Goal: Task Accomplishment & Management: Complete application form

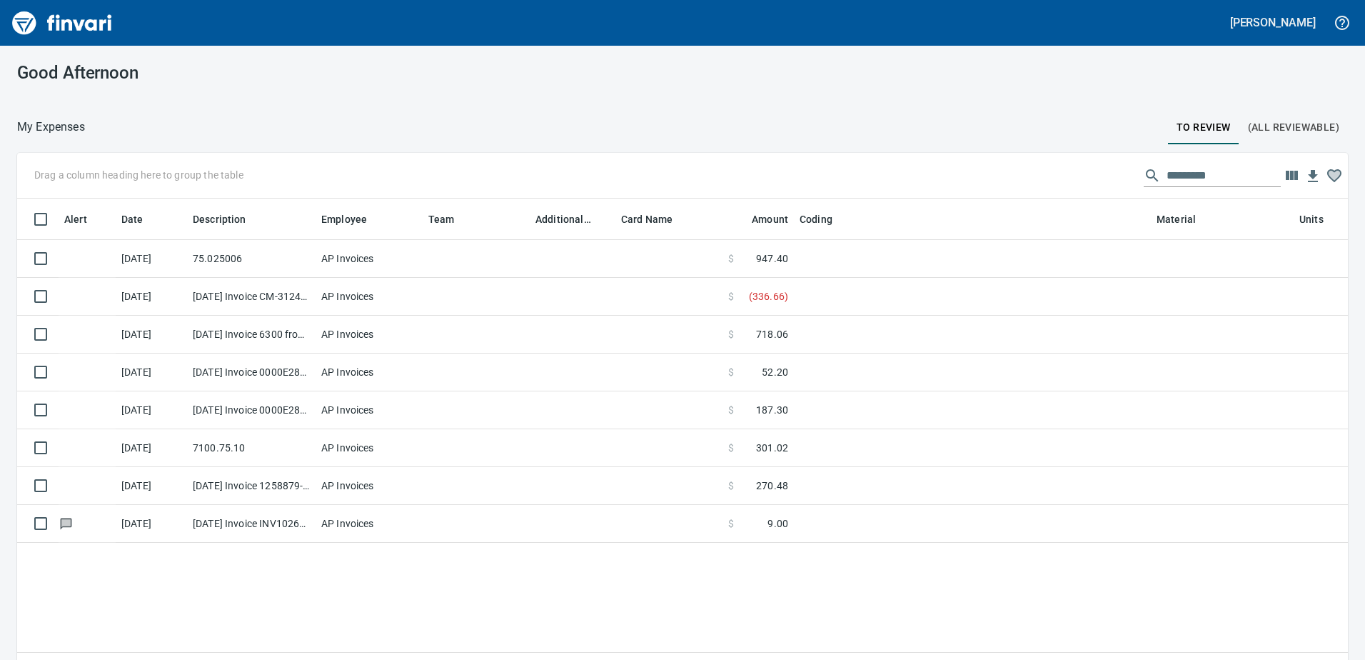
scroll to position [481, 1309]
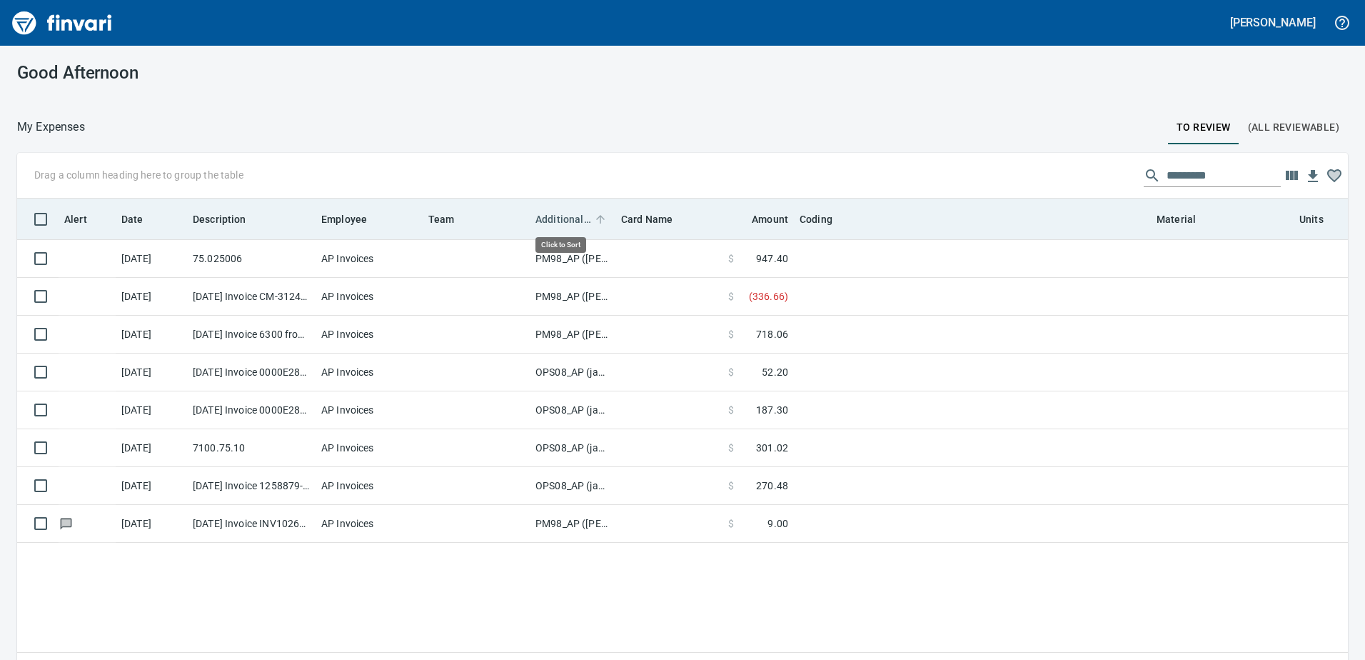
click at [563, 218] on span "Additional Reviewer" at bounding box center [563, 219] width 56 height 17
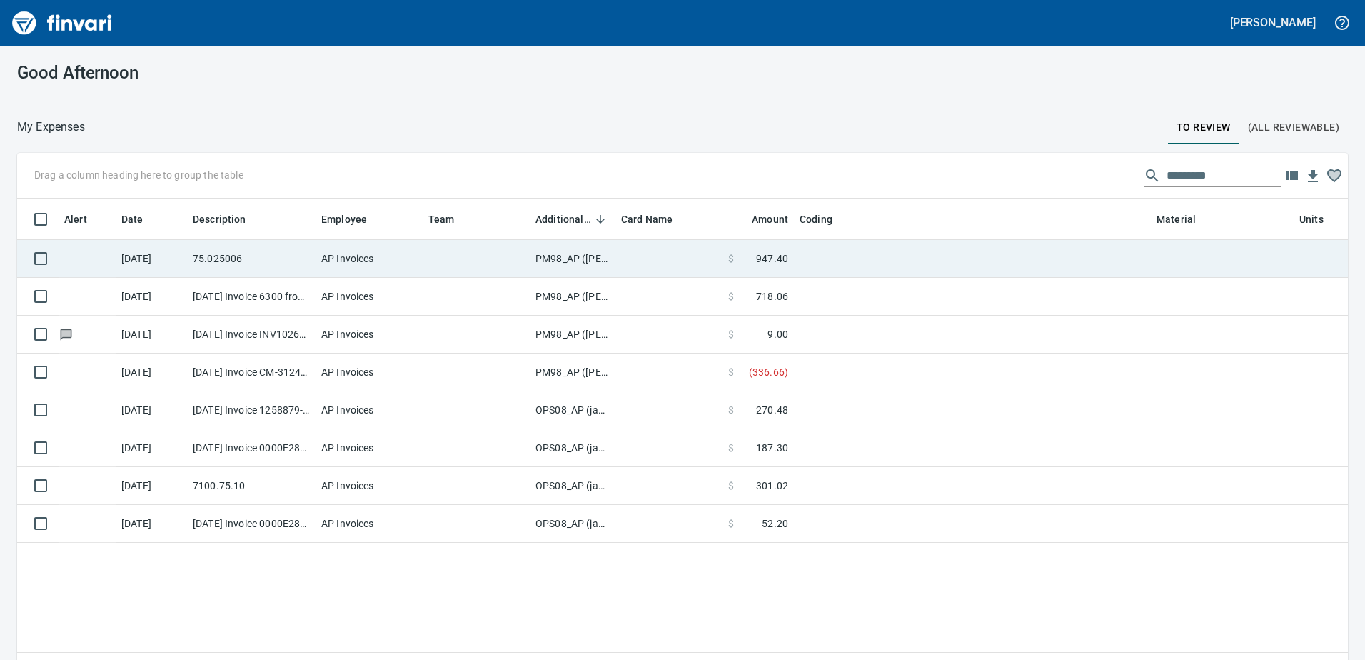
click at [555, 256] on td "PM98_AP ([PERSON_NAME], [PERSON_NAME])" at bounding box center [573, 259] width 86 height 38
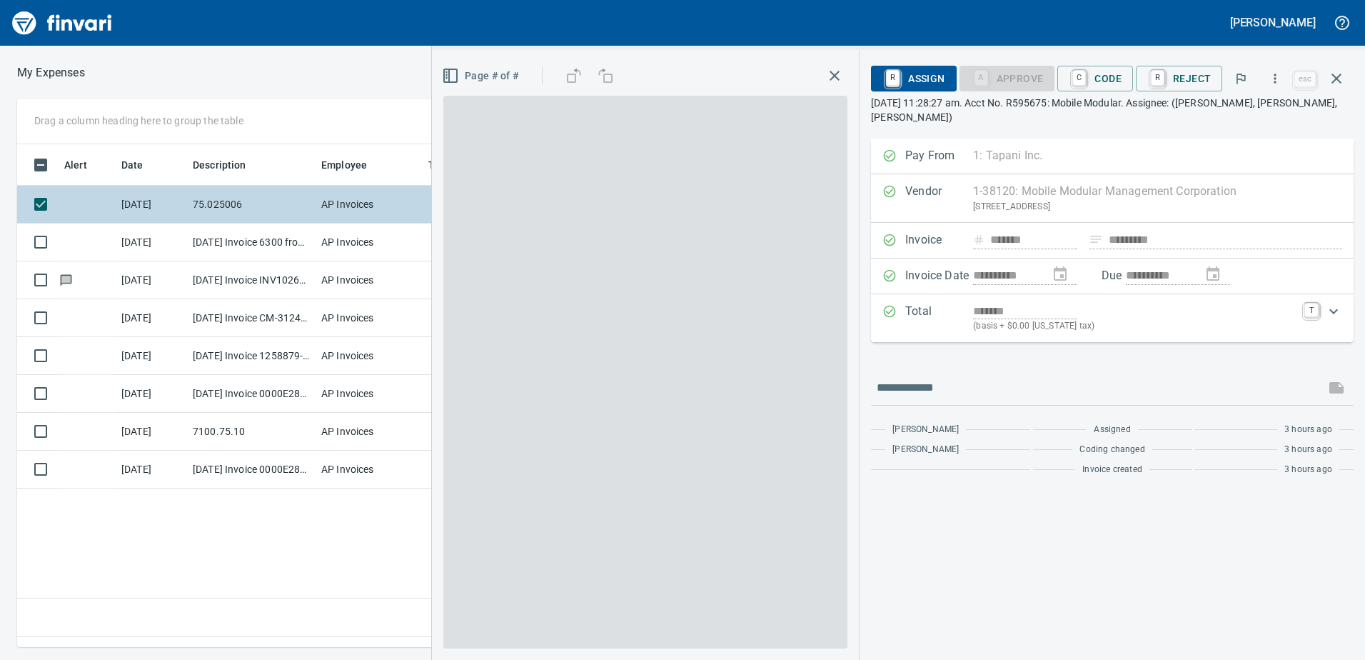
scroll to position [481, 963]
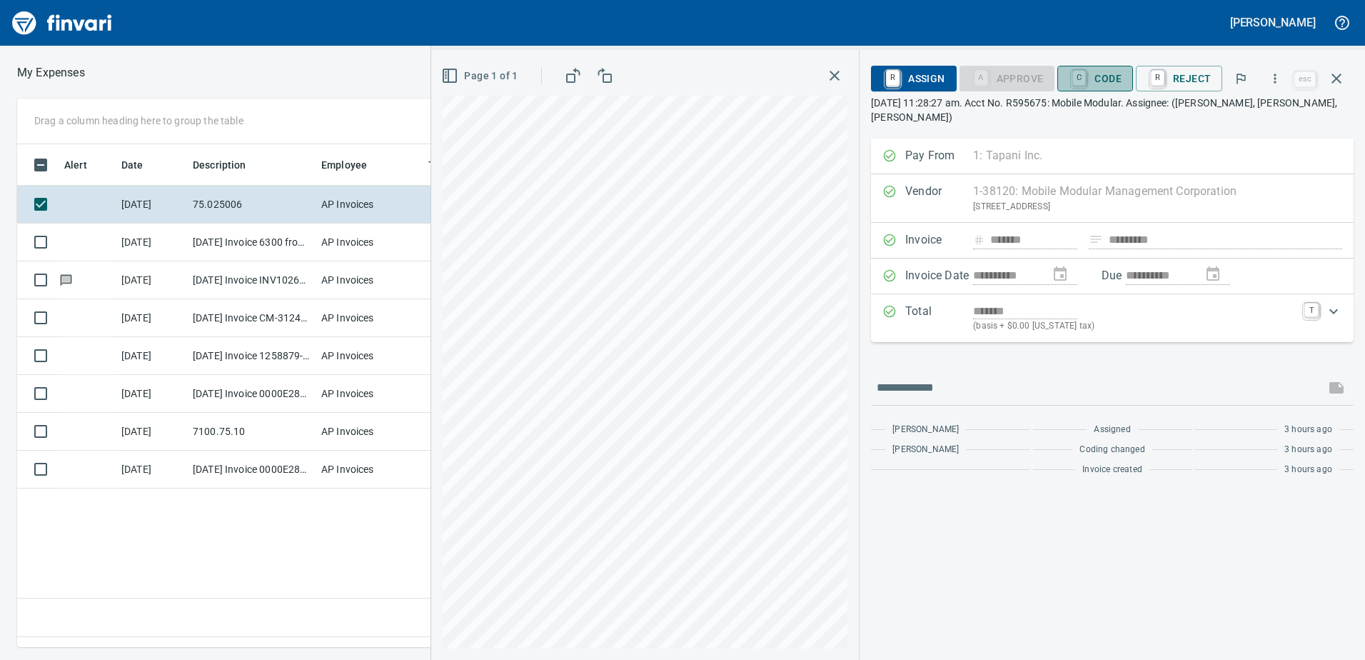
click at [1111, 74] on span "C Code" at bounding box center [1095, 78] width 53 height 24
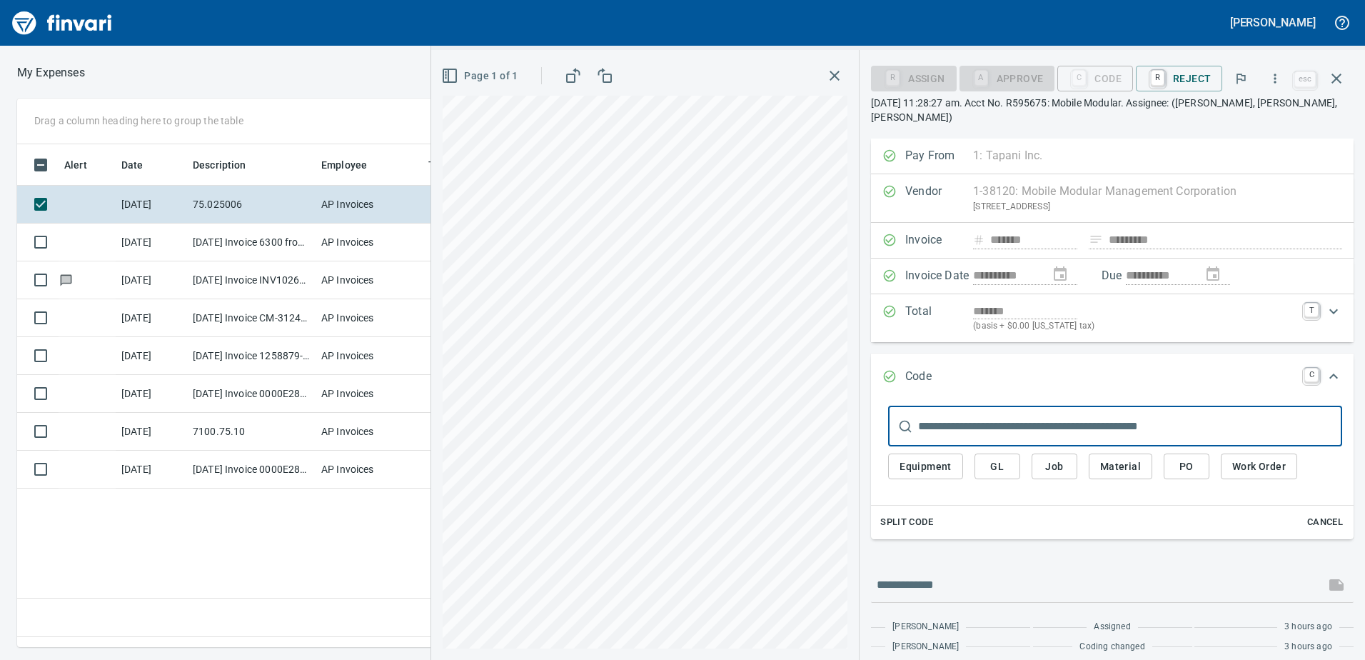
click at [923, 472] on span "Equipment" at bounding box center [925, 467] width 52 height 18
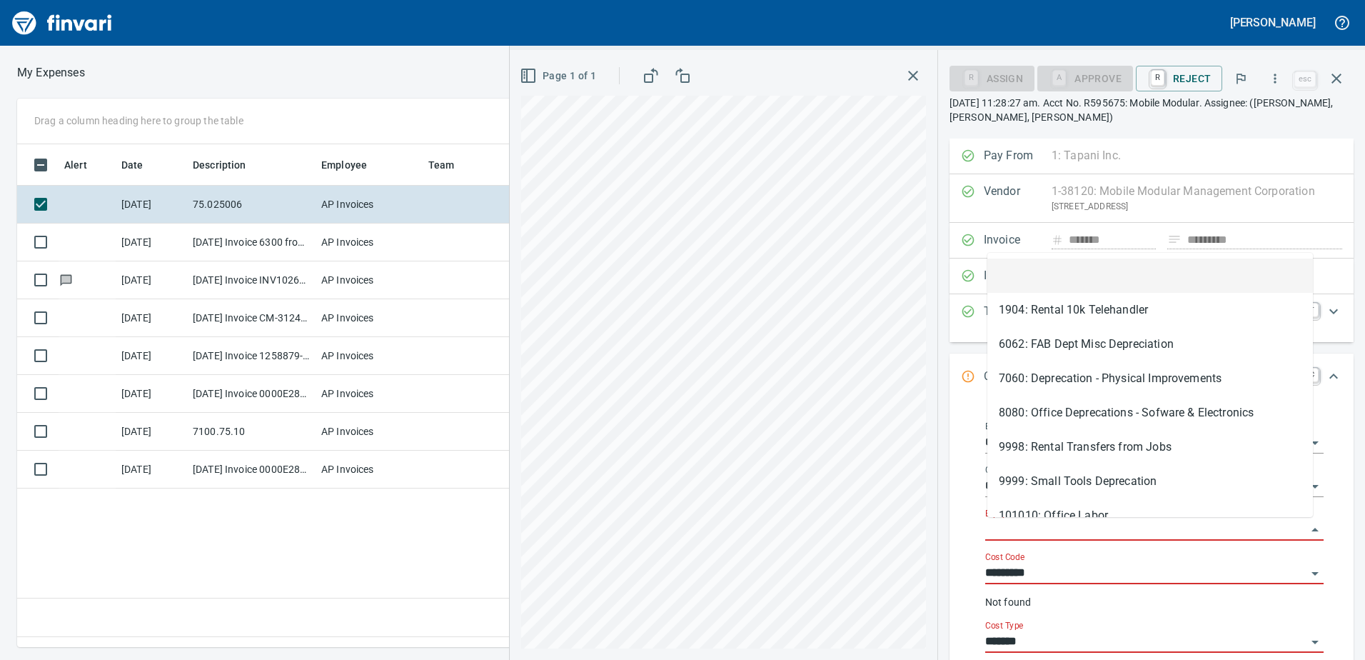
click at [994, 520] on input "Equipment" at bounding box center [1145, 530] width 321 height 20
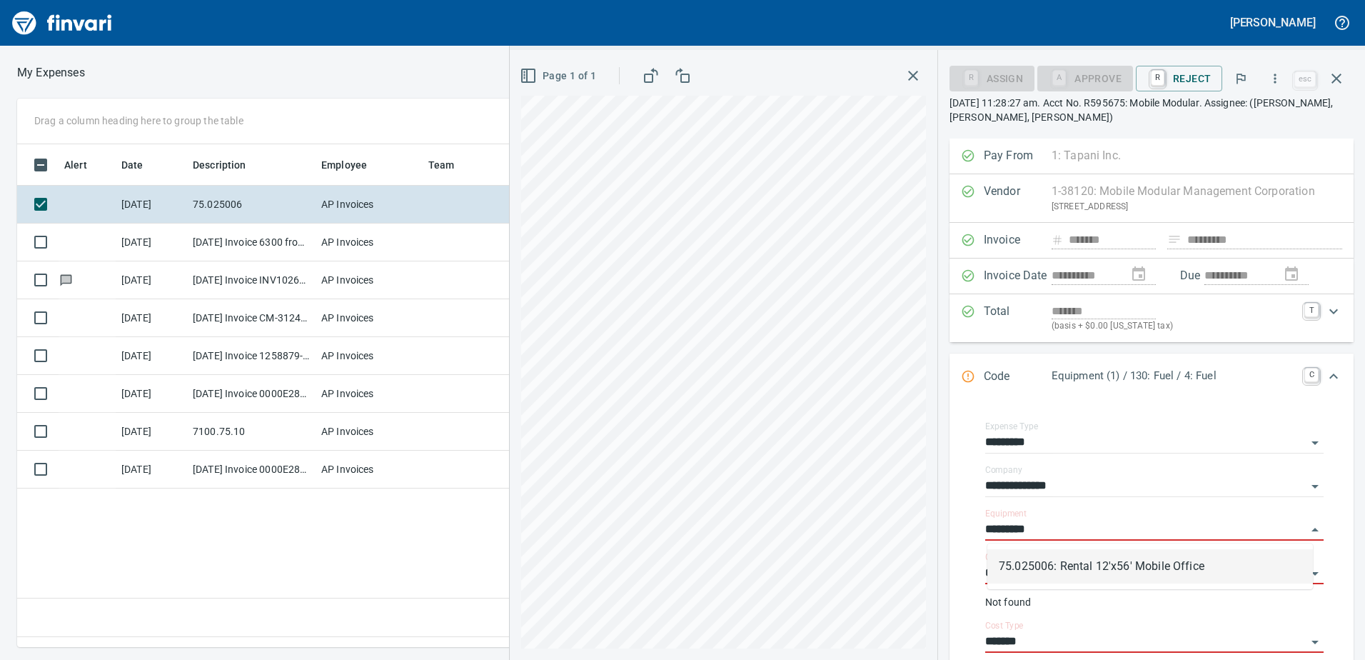
click at [1040, 567] on li "75.025006: Rental 12'x56' Mobile Office" at bounding box center [1149, 566] width 325 height 34
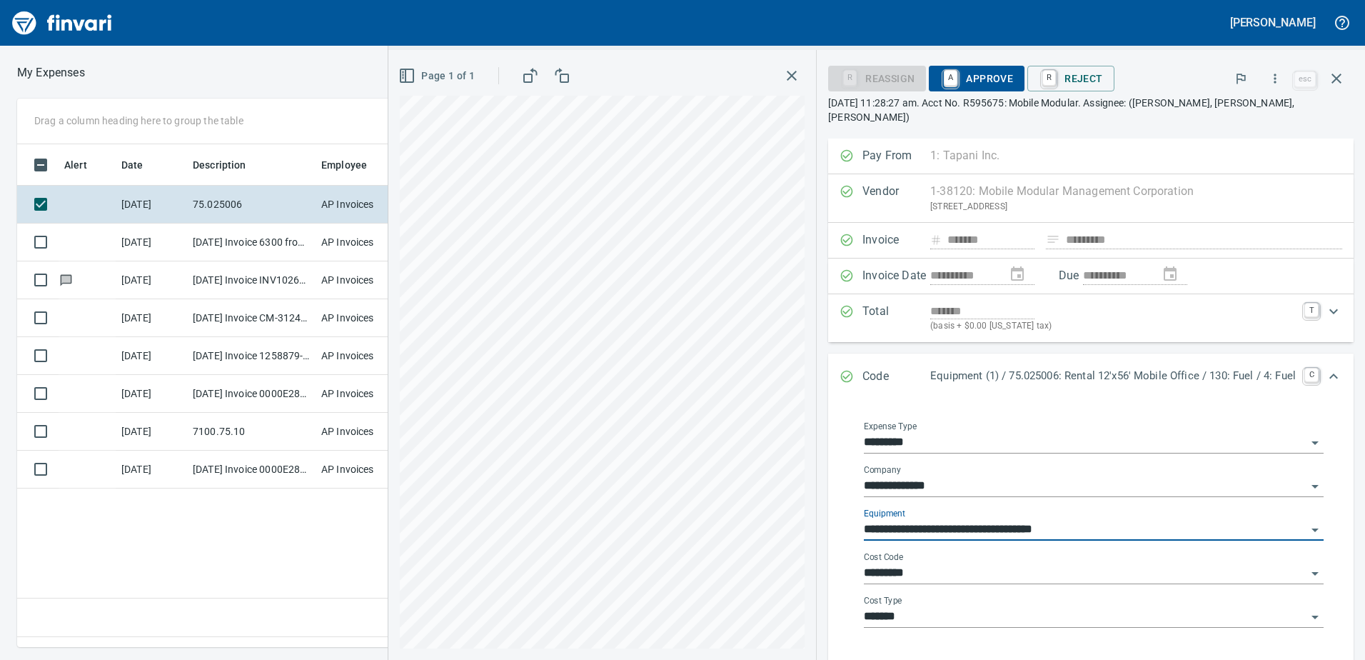
type input "**********"
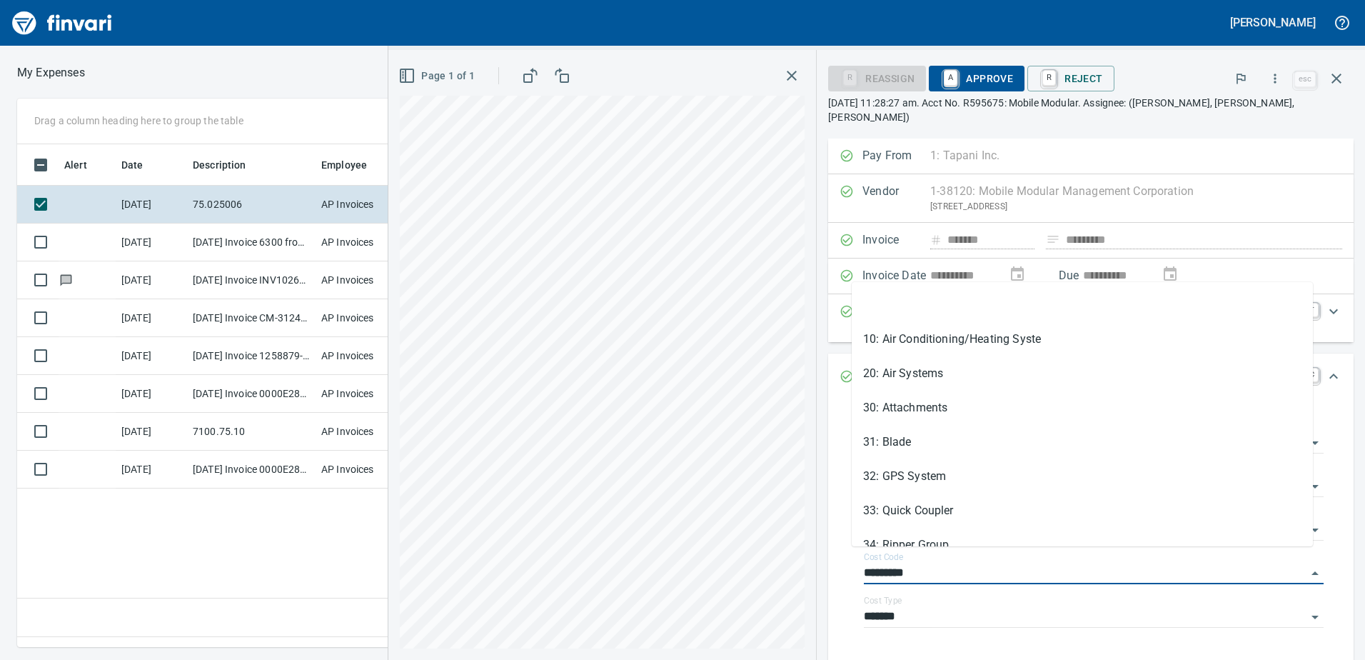
click at [785, 553] on div "**********" at bounding box center [876, 355] width 976 height 610
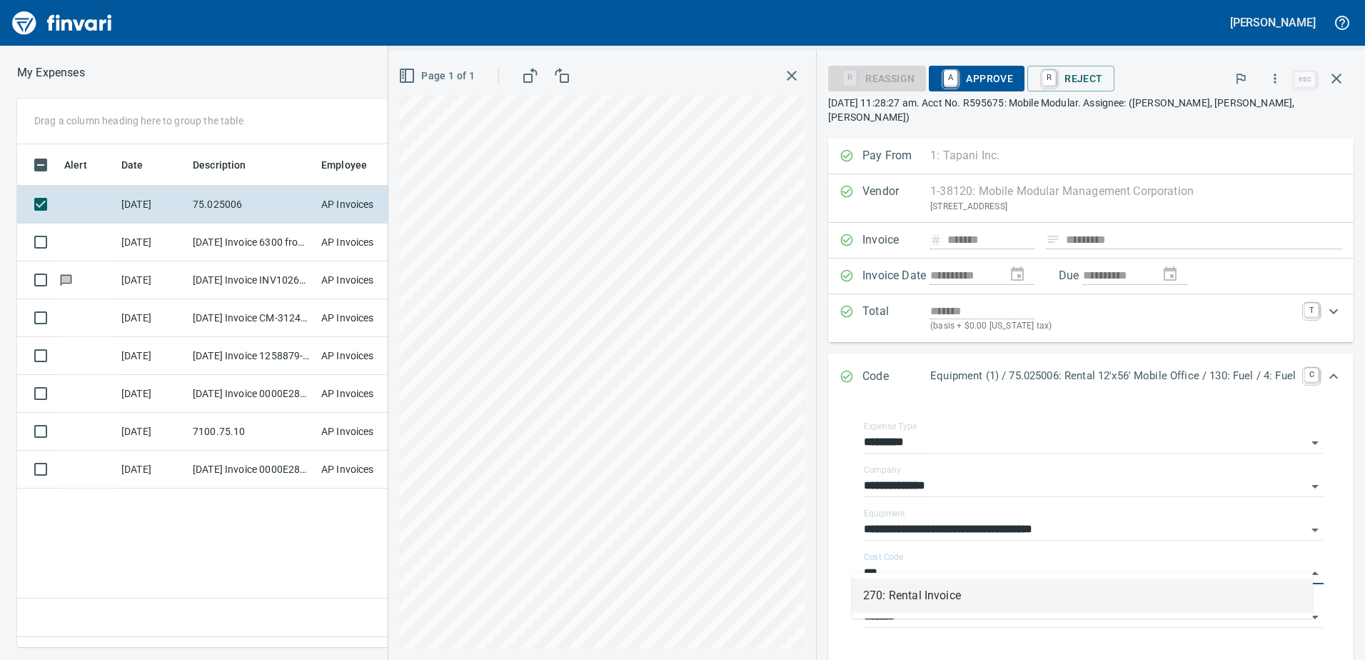
click at [908, 597] on li "270: Rental Invoice" at bounding box center [1082, 595] width 461 height 34
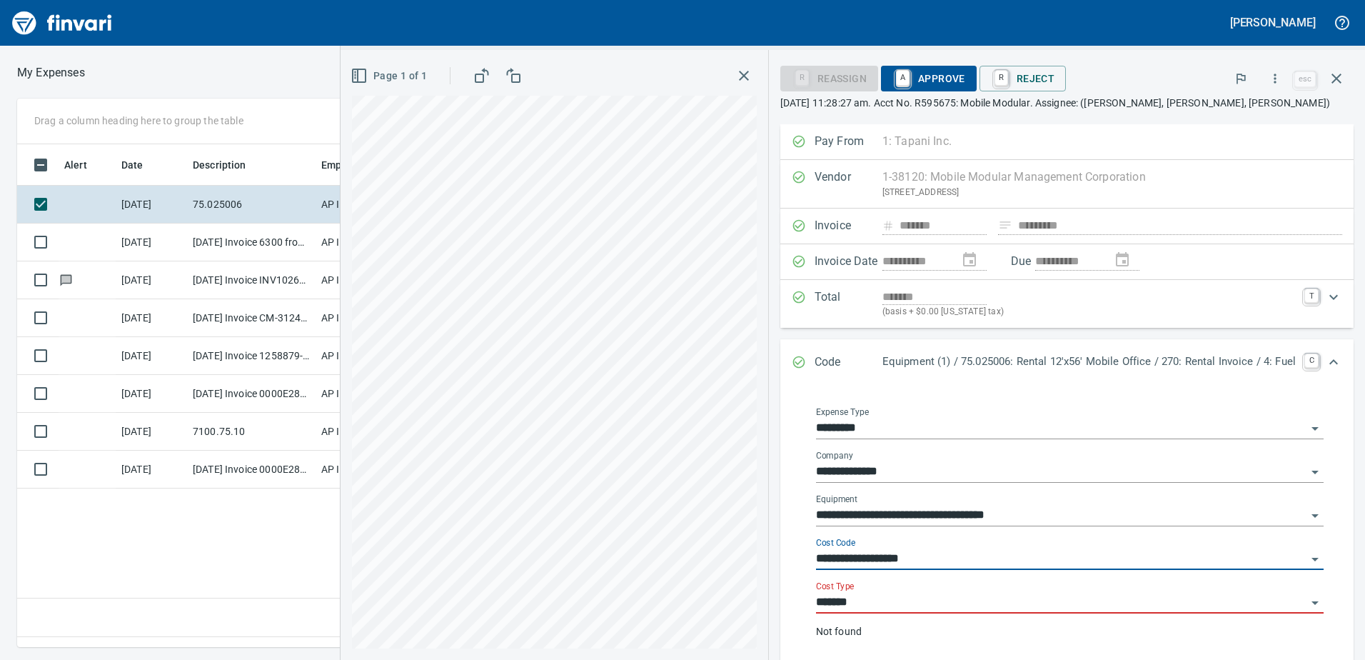
type input "**********"
click at [897, 605] on input "*******" at bounding box center [1061, 602] width 490 height 20
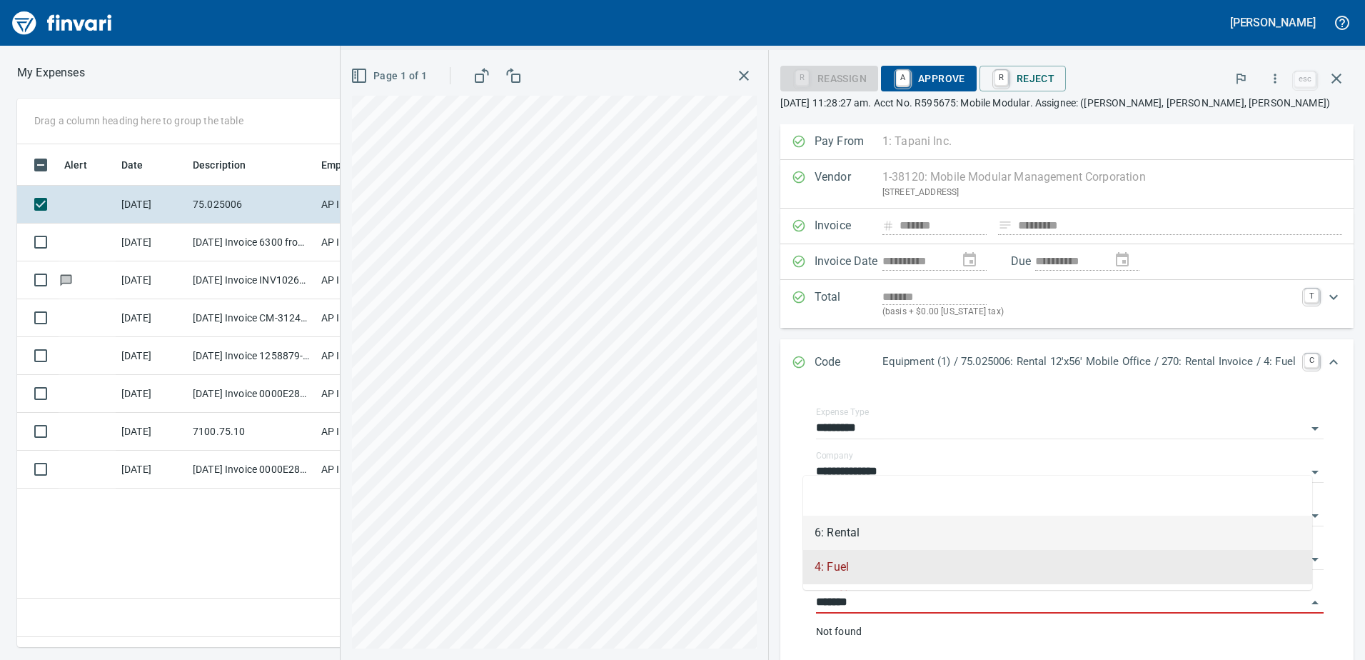
click at [848, 530] on li "6: Rental" at bounding box center [1057, 532] width 509 height 34
type input "*********"
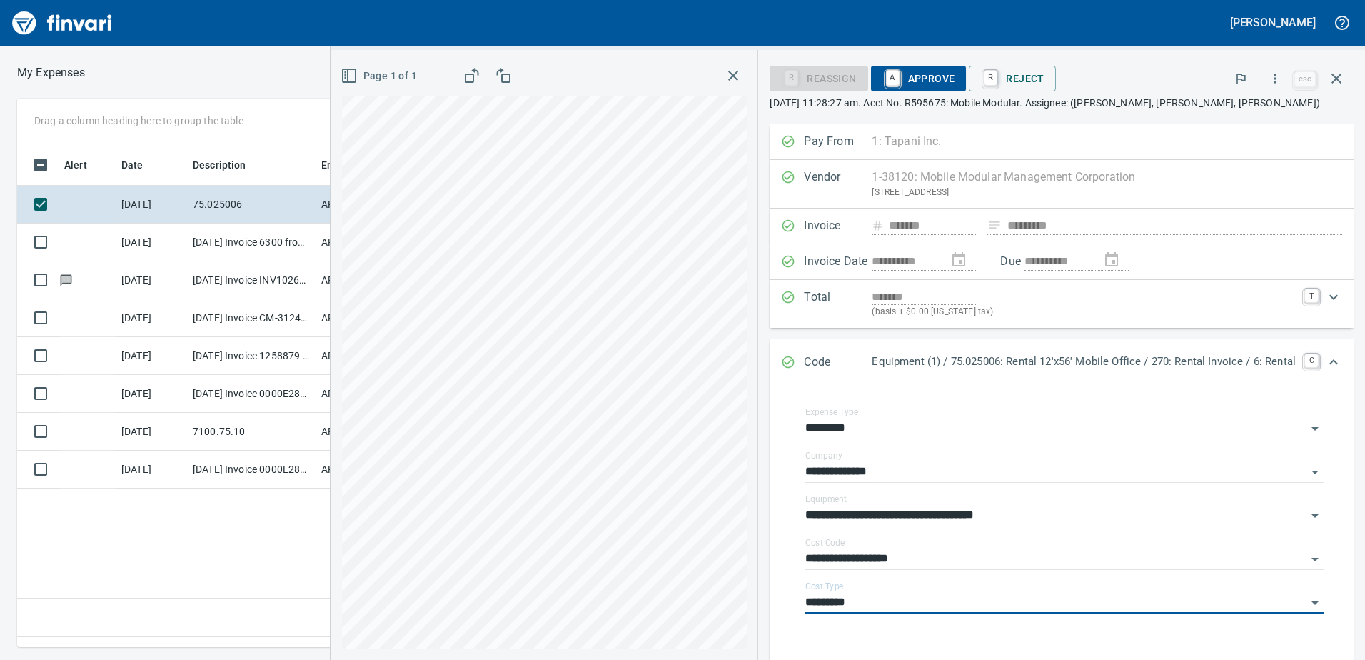
click at [931, 77] on span "A Approve" at bounding box center [918, 78] width 73 height 24
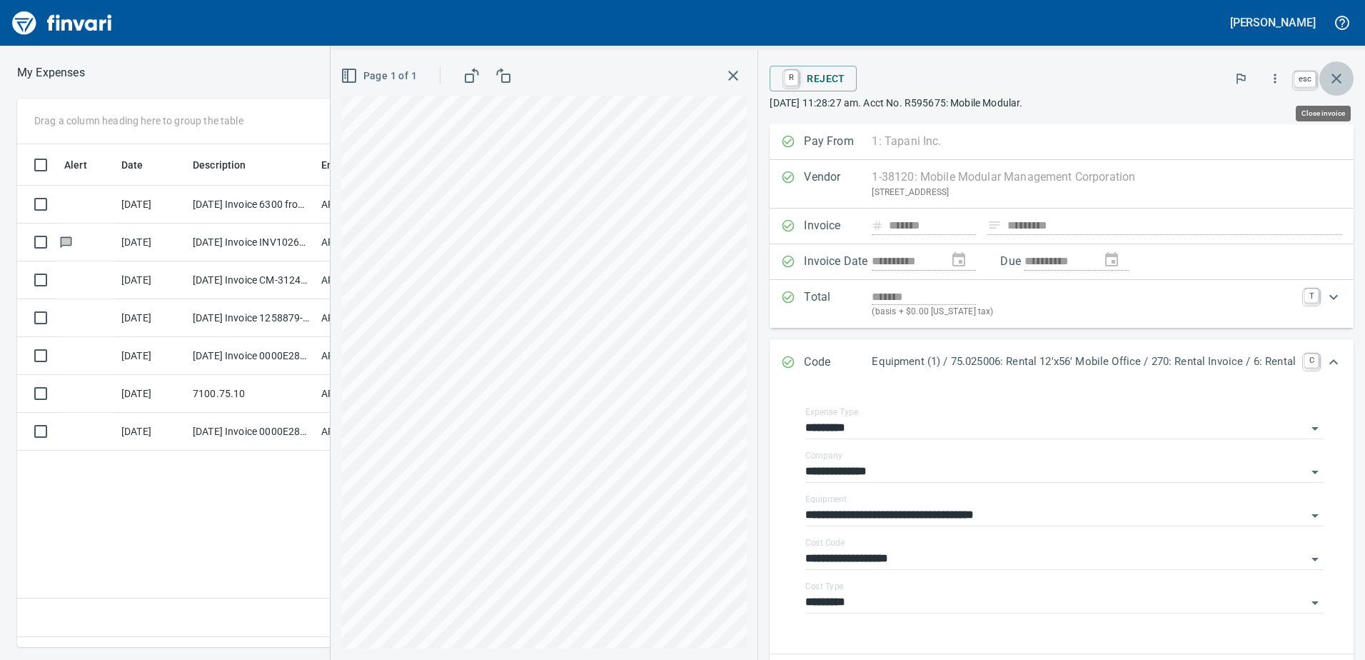
click at [1339, 76] on icon "button" at bounding box center [1336, 79] width 10 height 10
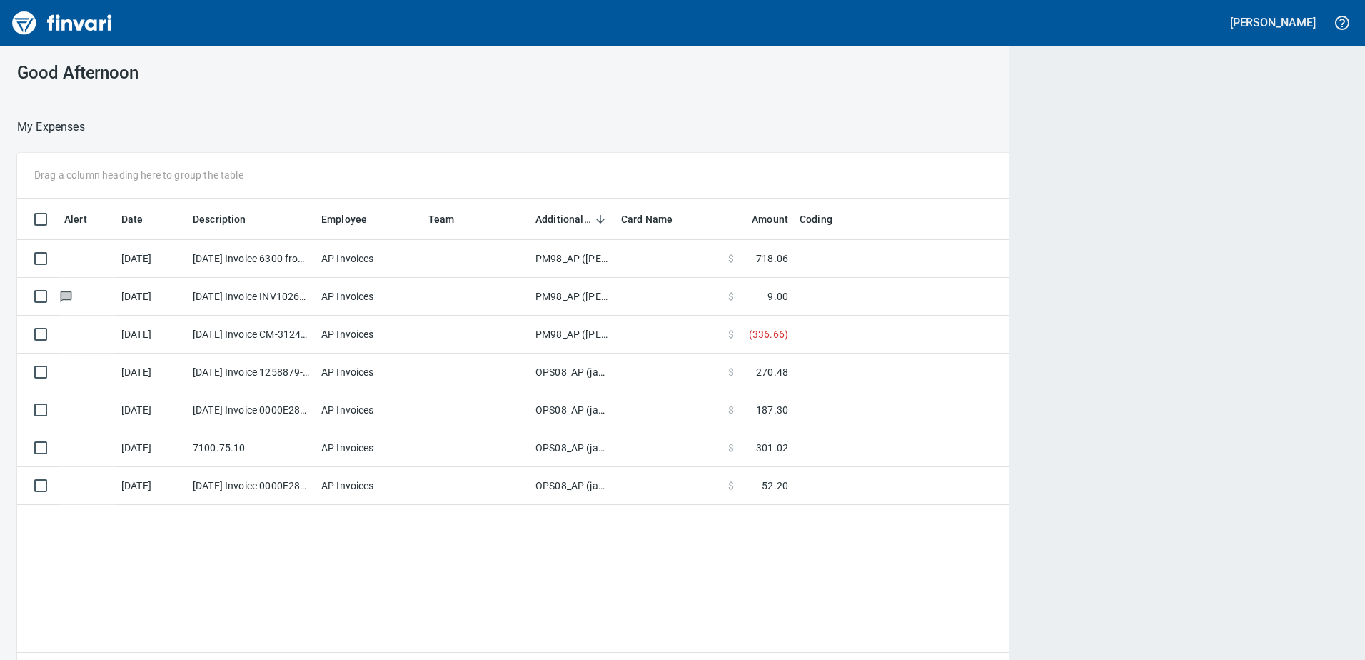
scroll to position [481, 1307]
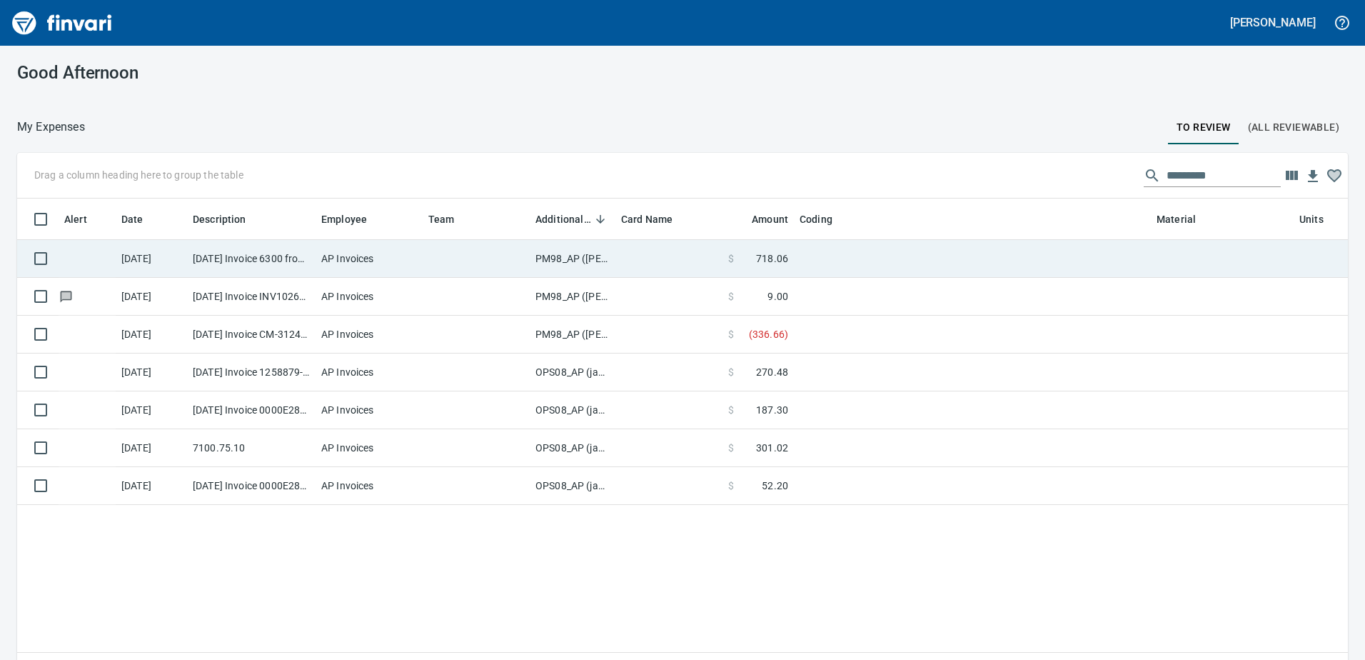
click at [557, 255] on td "PM98_AP ([PERSON_NAME], [PERSON_NAME])" at bounding box center [573, 259] width 86 height 38
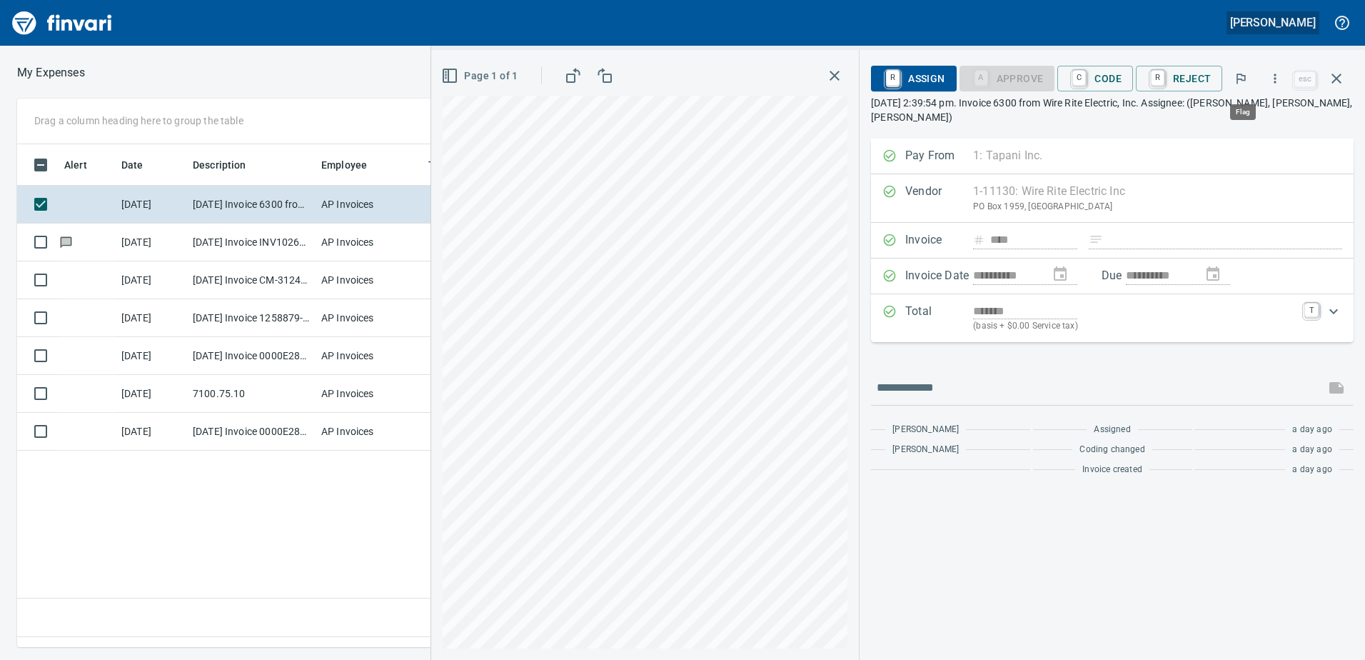
scroll to position [481, 963]
click at [1334, 81] on icon "button" at bounding box center [1336, 79] width 10 height 10
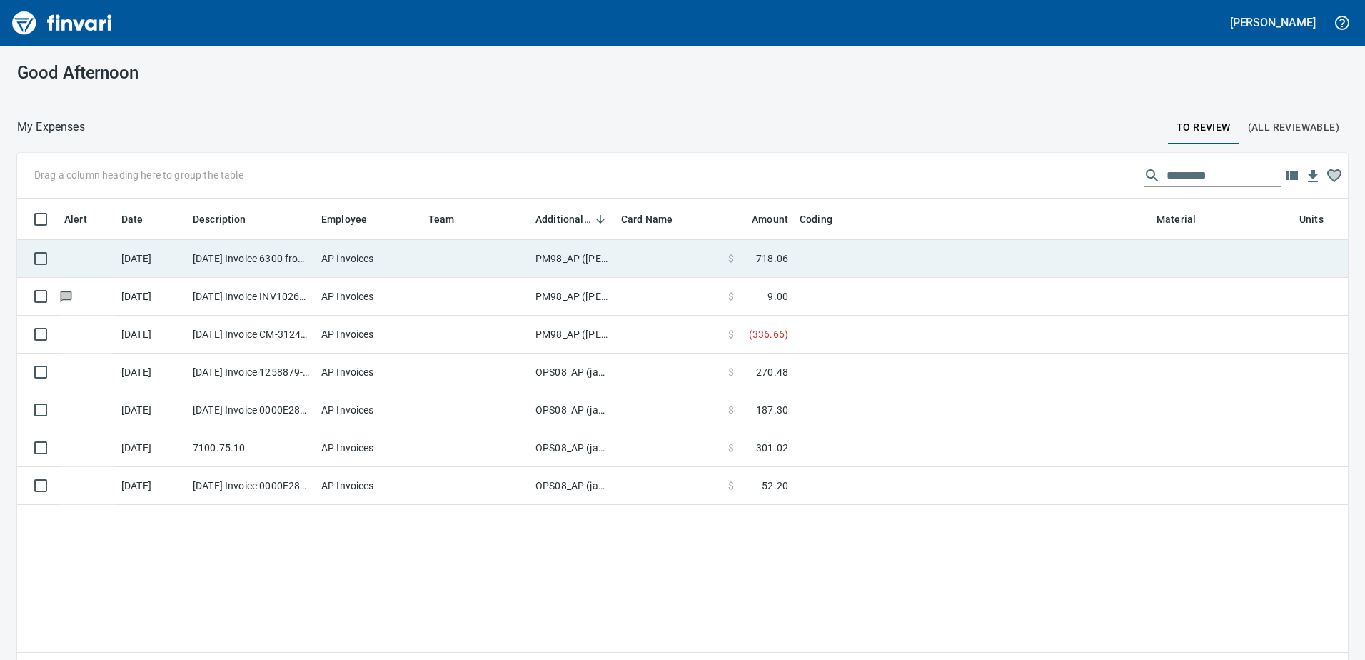
scroll to position [481, 1309]
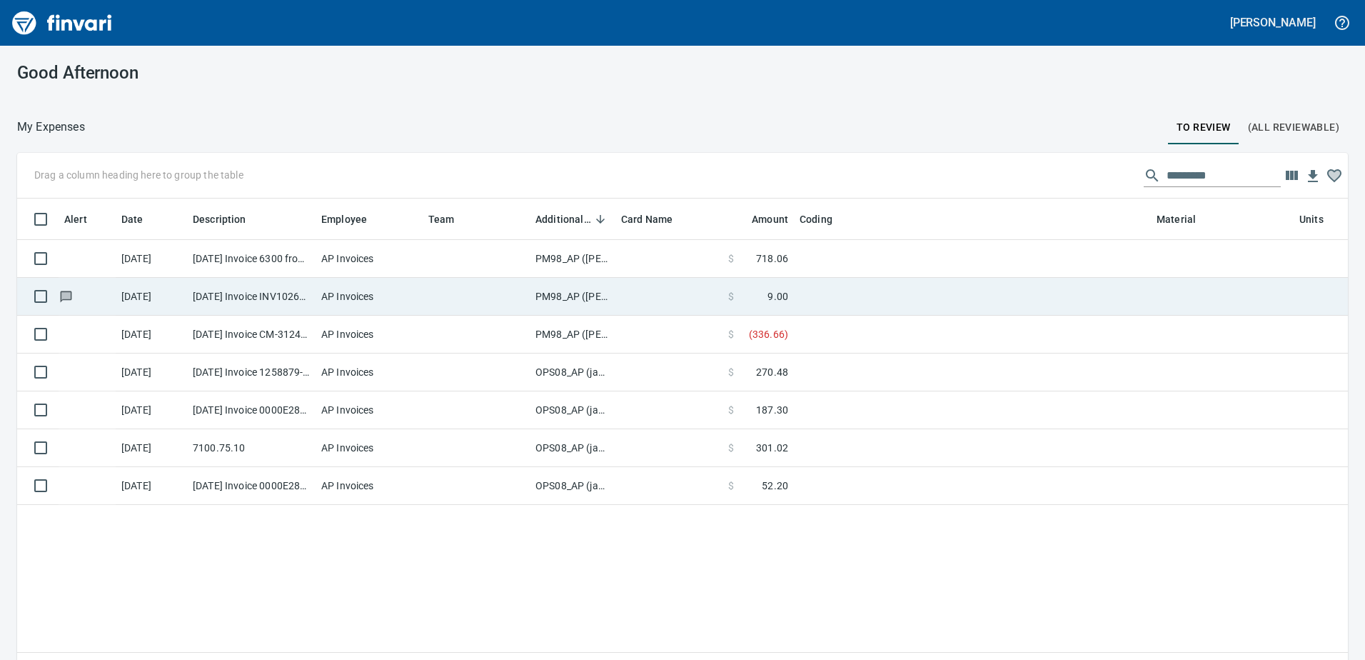
click at [562, 293] on td "PM98_AP ([PERSON_NAME], [PERSON_NAME])" at bounding box center [573, 297] width 86 height 38
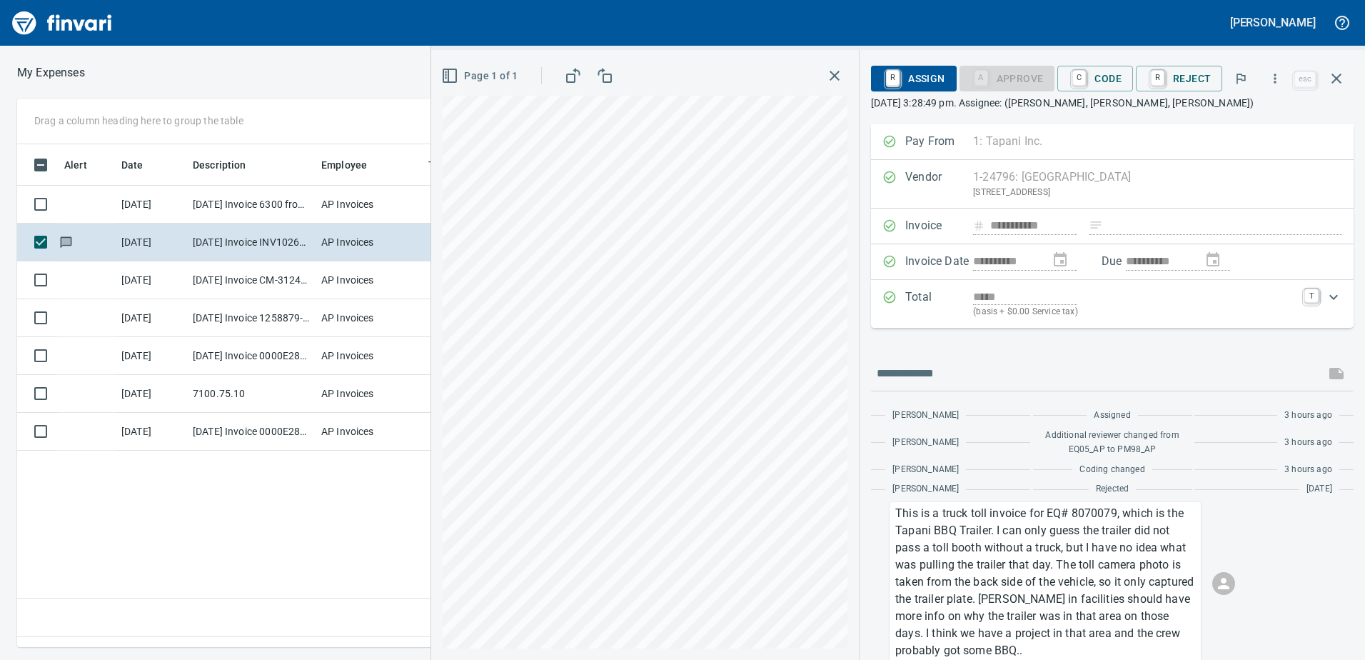
scroll to position [71, 0]
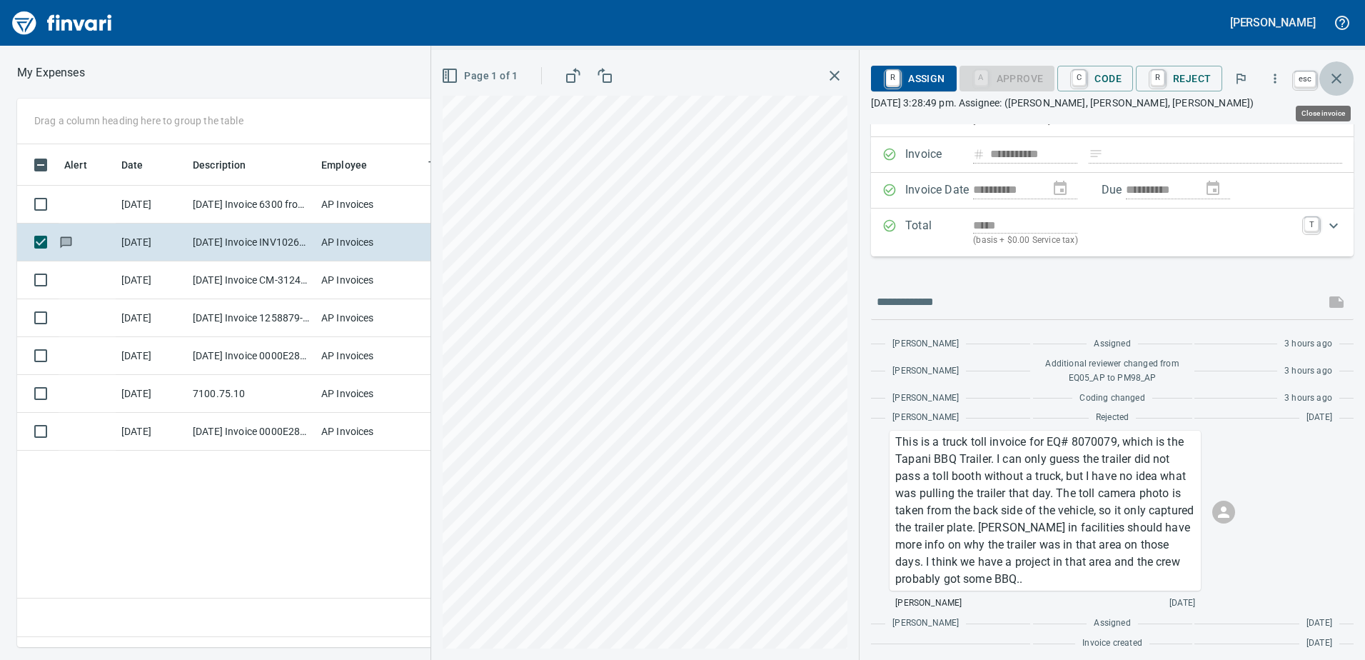
click at [1338, 77] on icon "button" at bounding box center [1336, 79] width 10 height 10
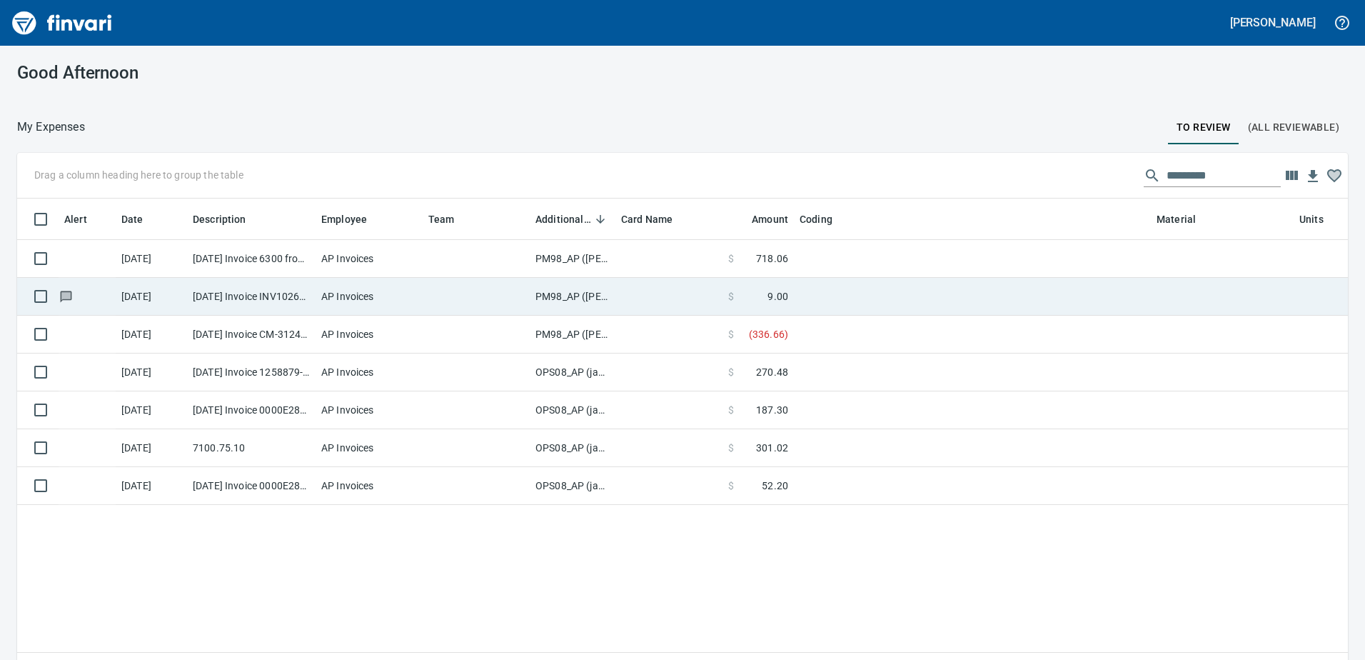
scroll to position [481, 1309]
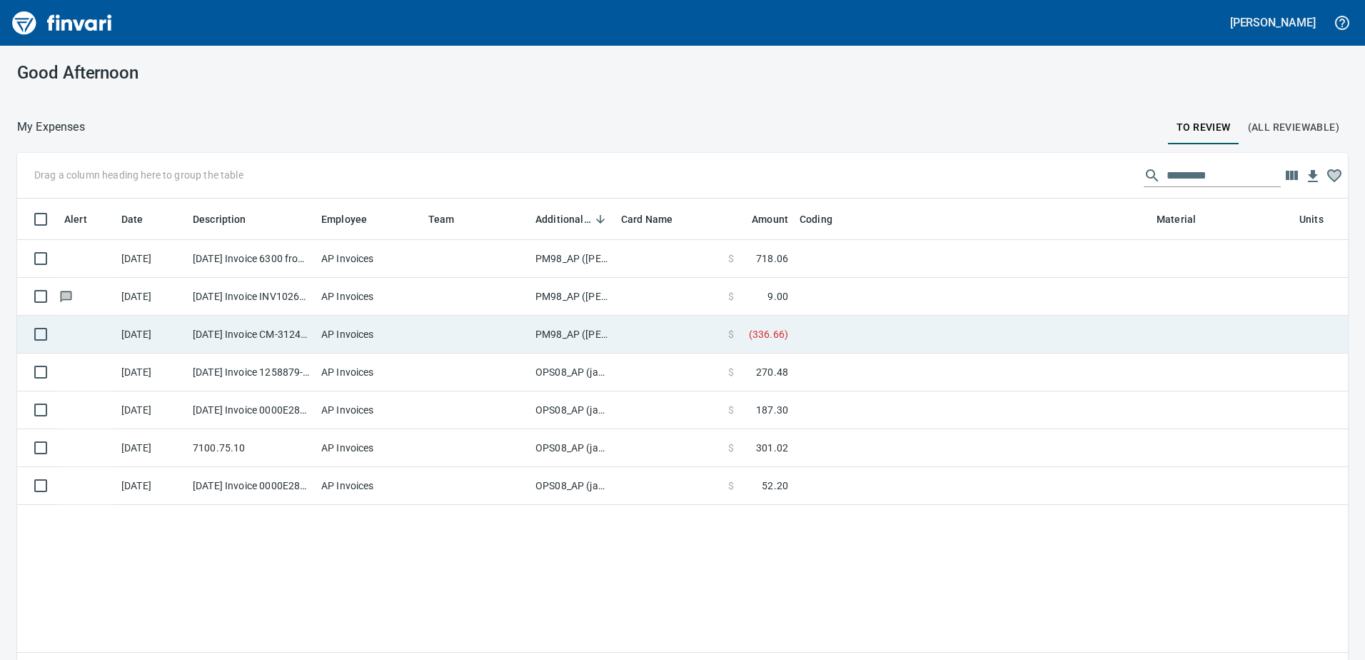
click at [556, 333] on td "PM98_AP ([PERSON_NAME], [PERSON_NAME])" at bounding box center [573, 334] width 86 height 38
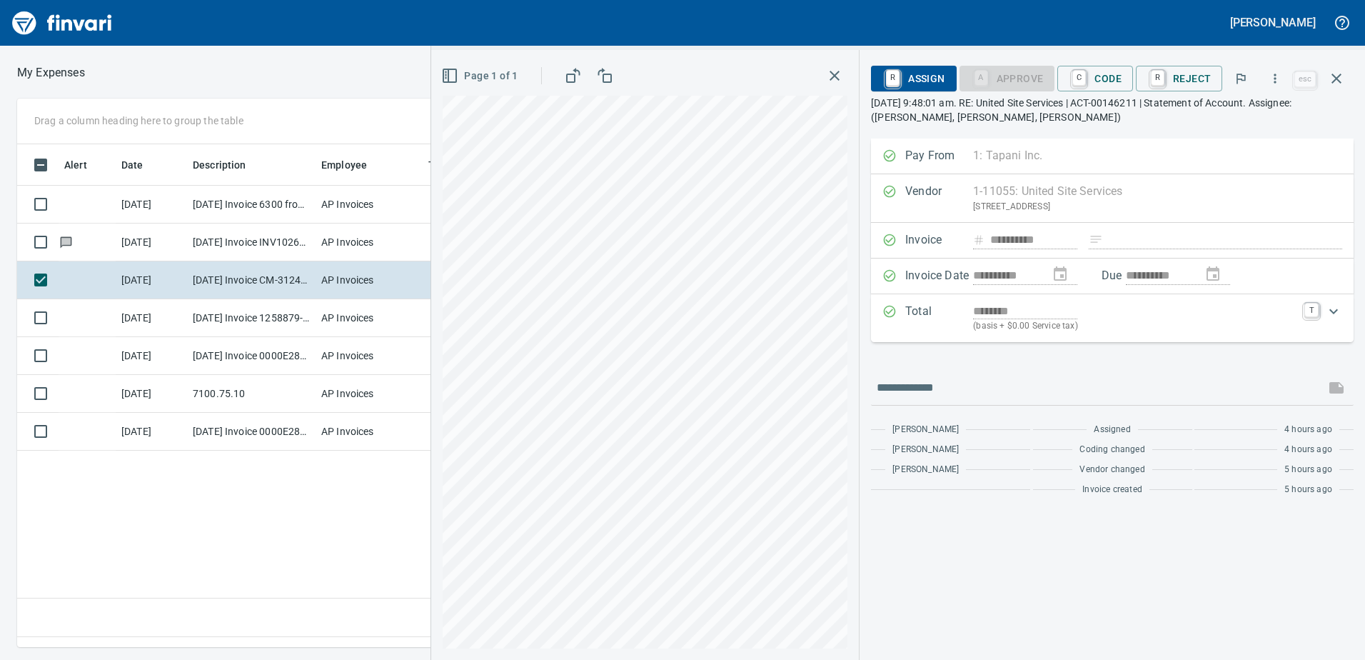
scroll to position [481, 963]
drag, startPoint x: 1337, startPoint y: 76, endPoint x: 1303, endPoint y: 79, distance: 34.4
click at [1336, 76] on icon "button" at bounding box center [1336, 78] width 17 height 17
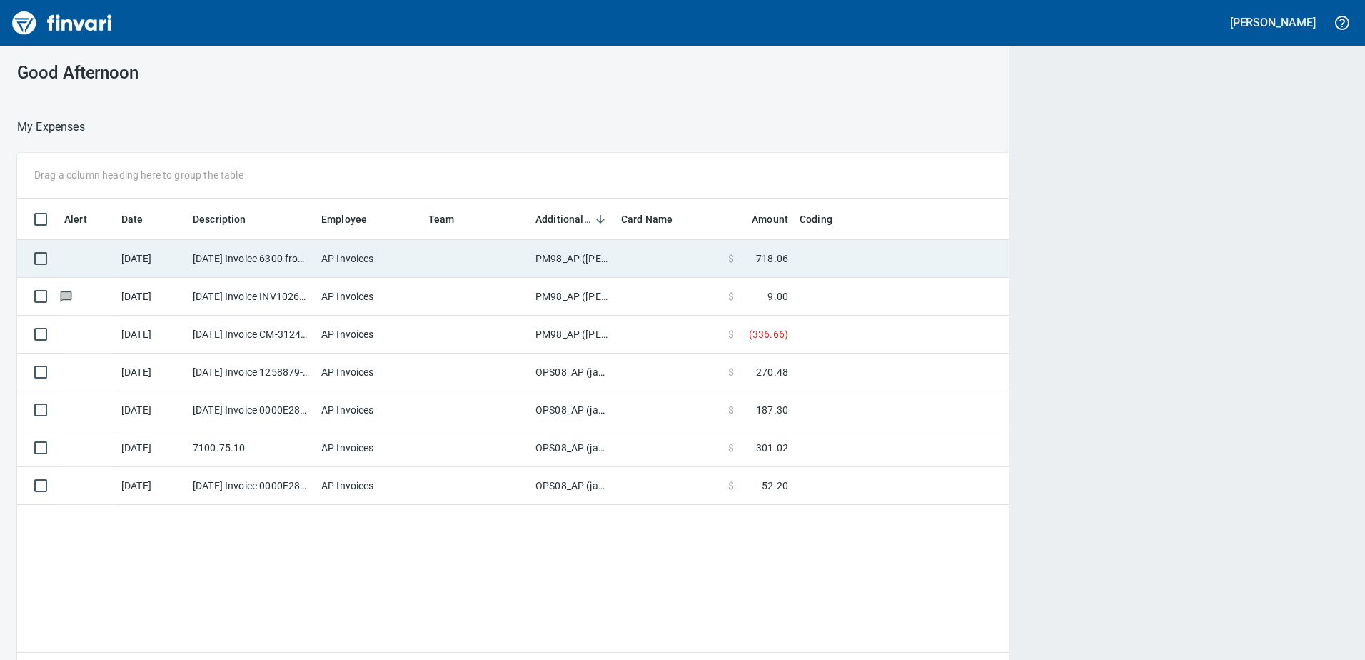
scroll to position [481, 1309]
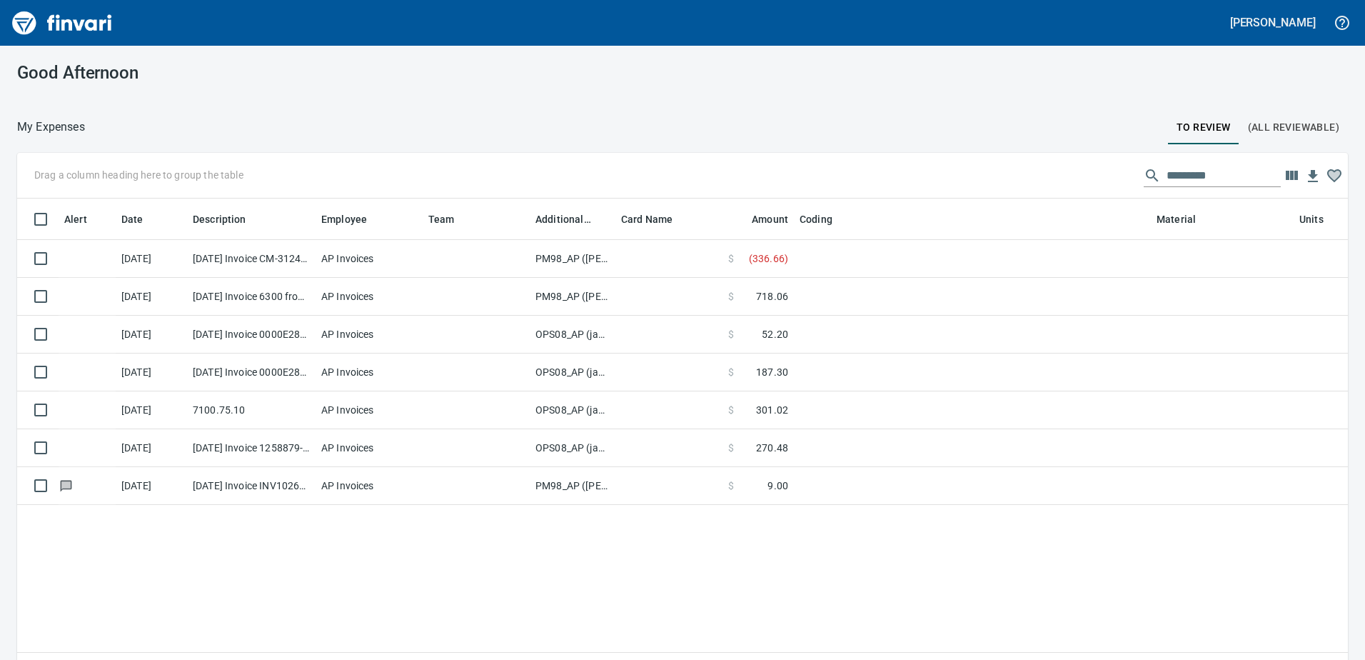
scroll to position [481, 1309]
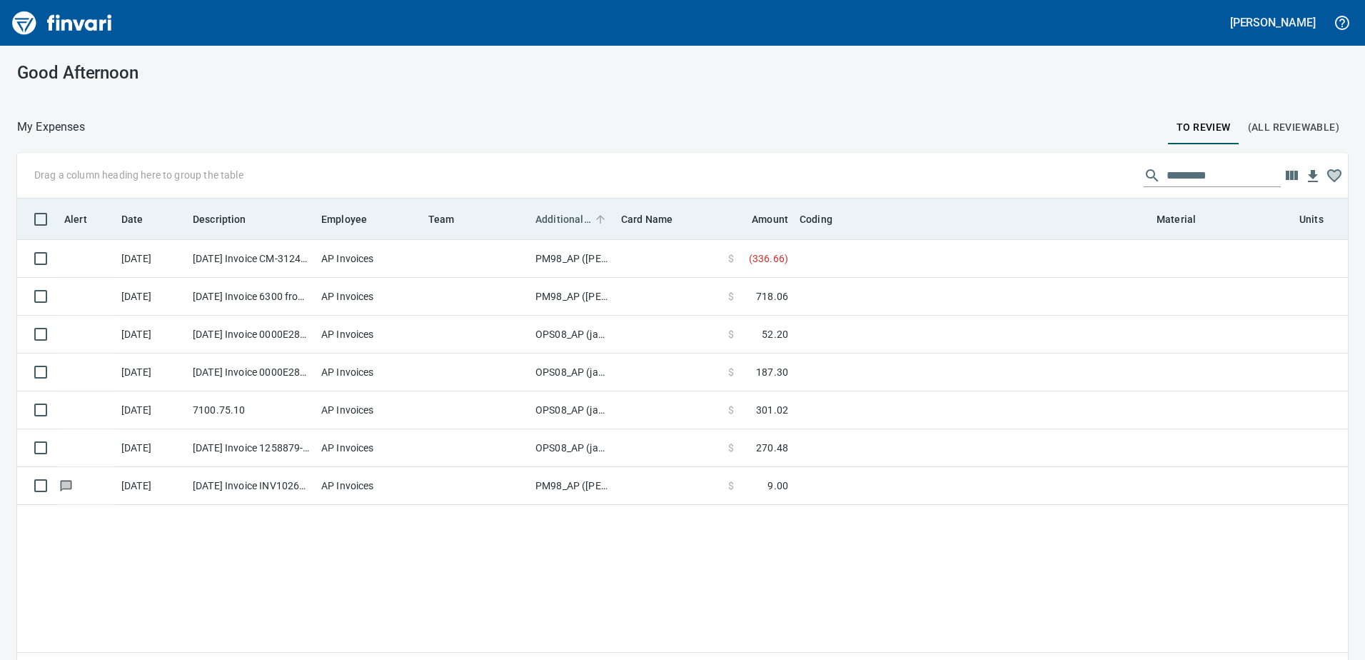
click at [565, 217] on span "Additional Reviewer" at bounding box center [563, 219] width 56 height 17
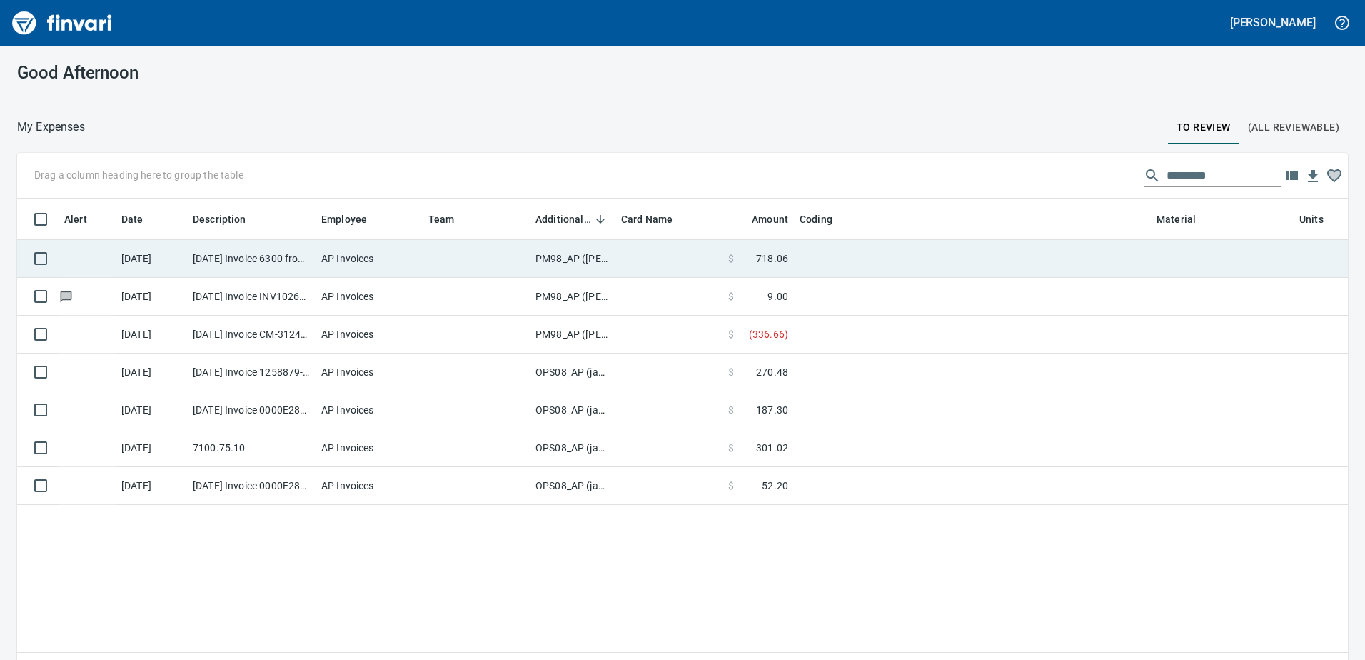
click at [557, 253] on td "PM98_AP ([PERSON_NAME], [PERSON_NAME])" at bounding box center [573, 259] width 86 height 38
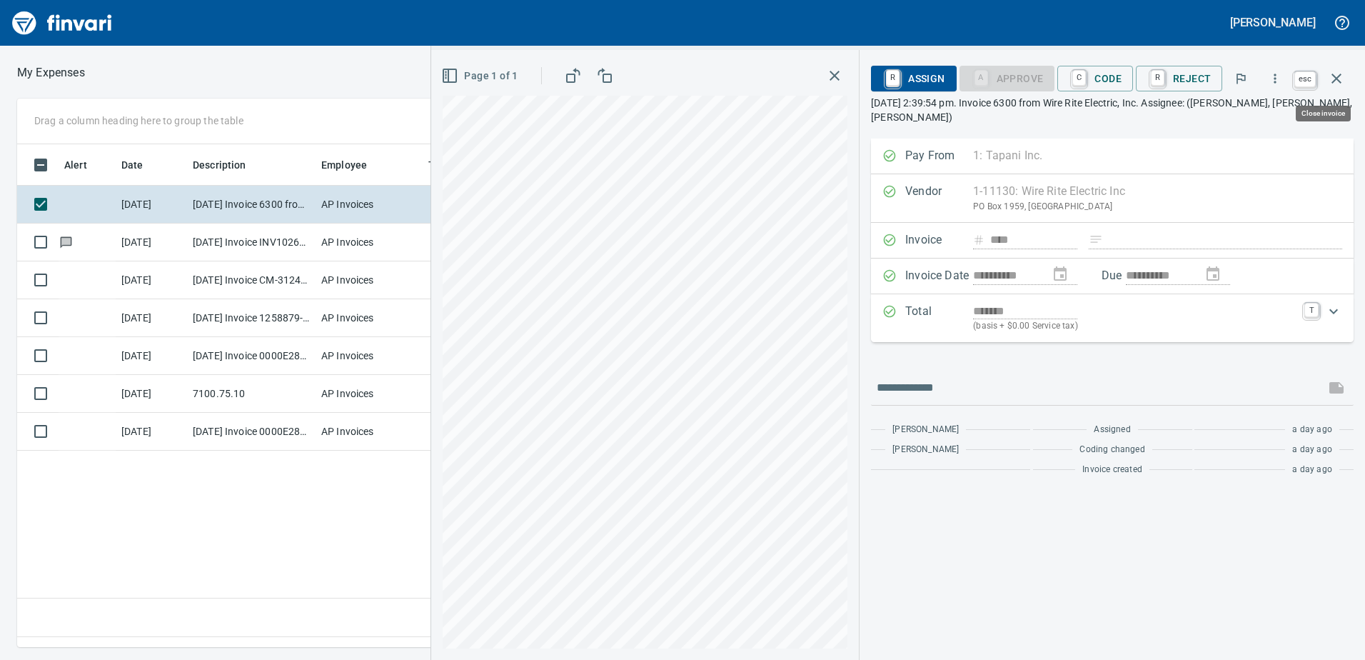
scroll to position [481, 963]
click at [1331, 78] on icon "button" at bounding box center [1336, 78] width 17 height 17
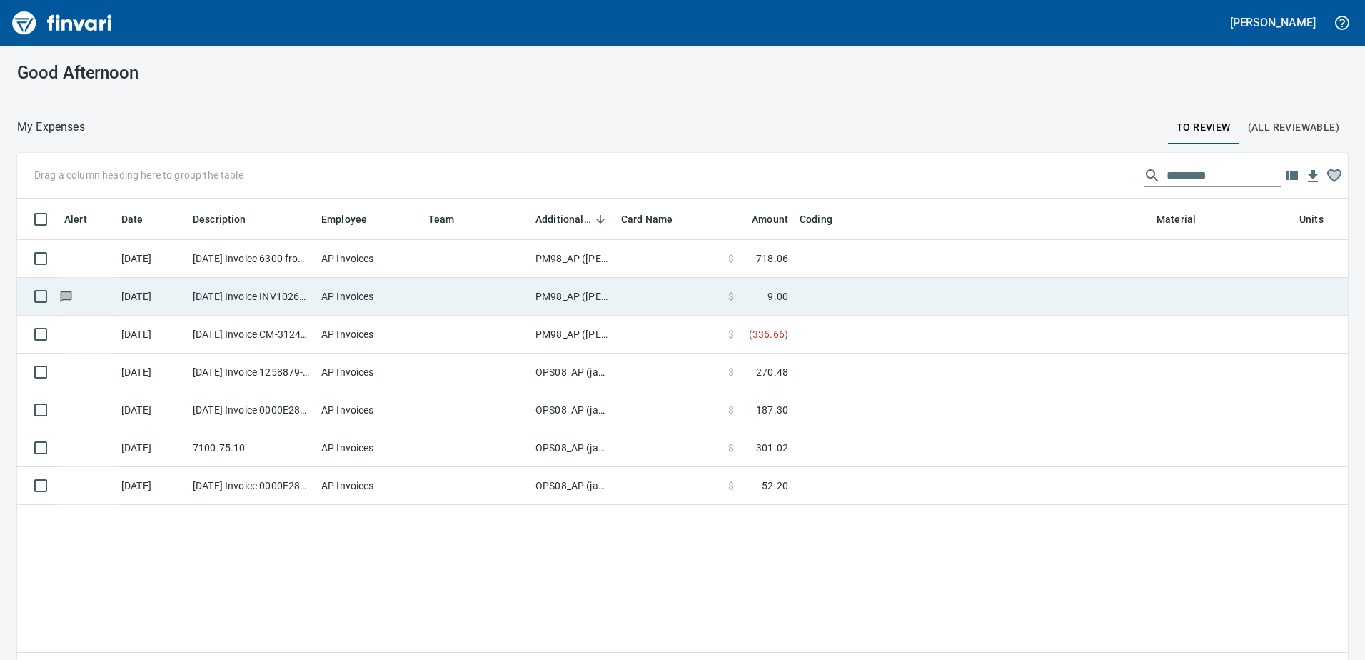
scroll to position [481, 1309]
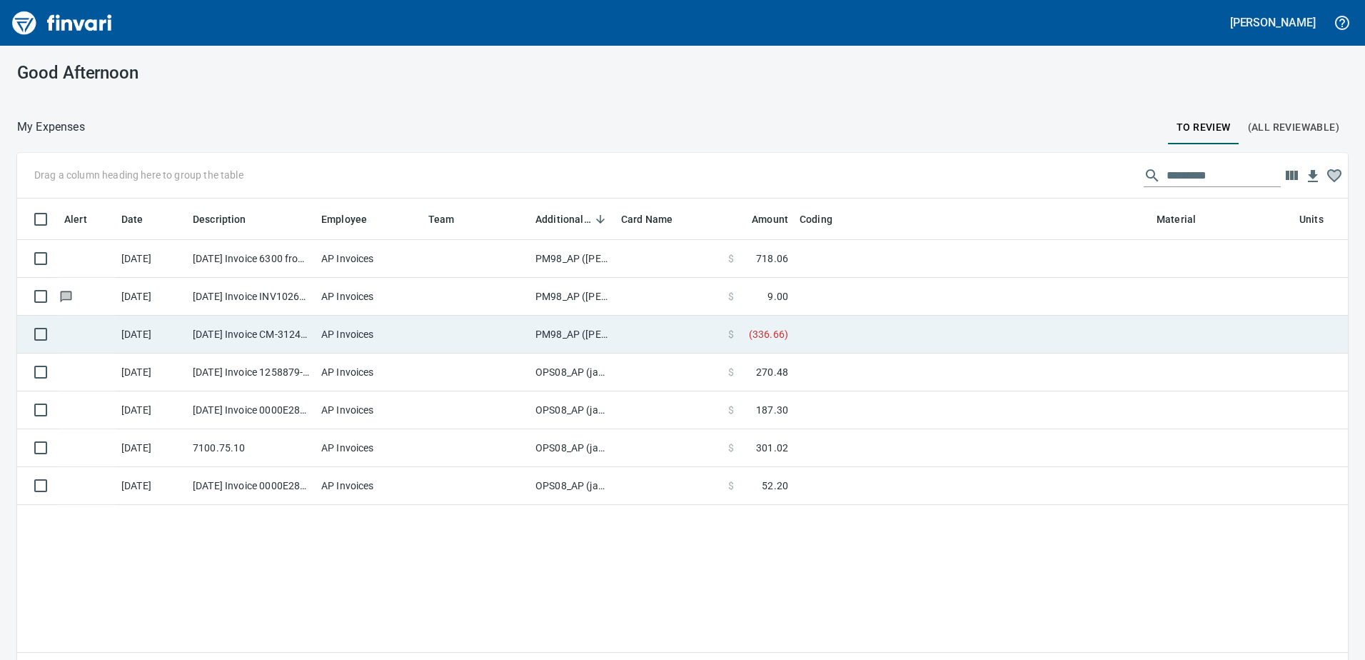
click at [573, 333] on td "PM98_AP ([PERSON_NAME], [PERSON_NAME])" at bounding box center [573, 334] width 86 height 38
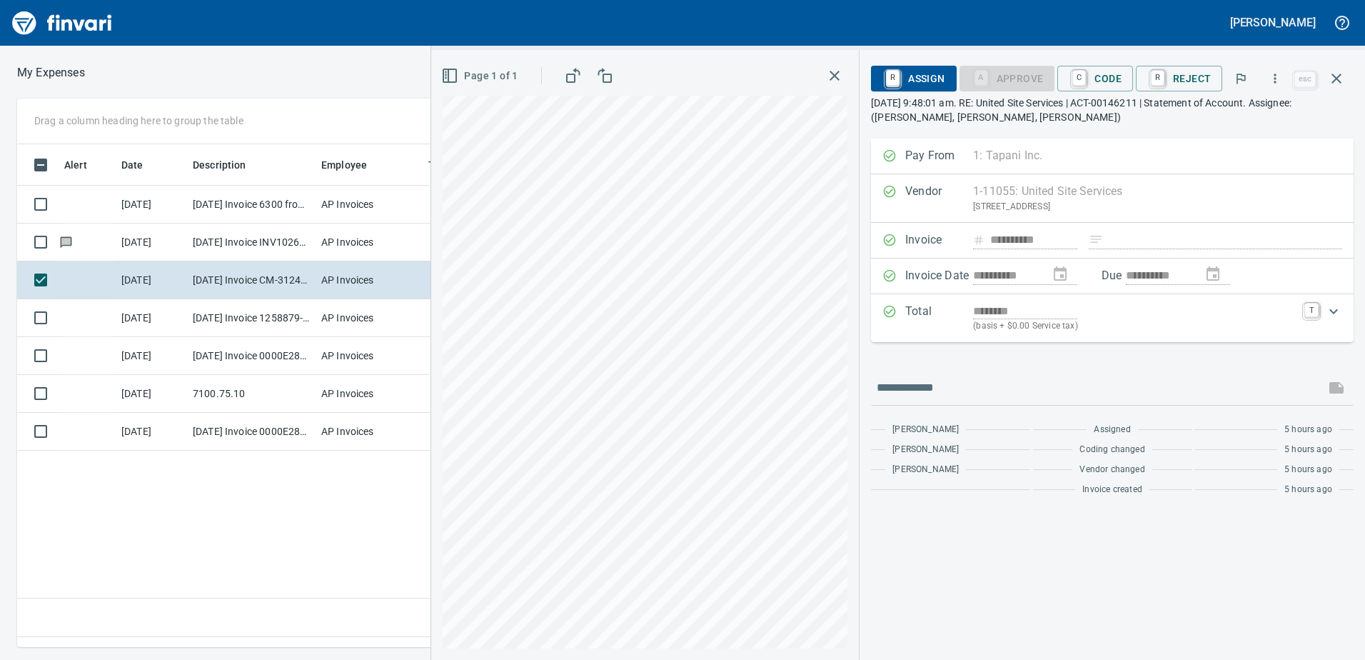
scroll to position [481, 963]
click at [1276, 78] on icon "button" at bounding box center [1275, 78] width 2 height 9
click at [1231, 120] on span "Download" at bounding box center [1272, 119] width 137 height 17
click at [1273, 80] on icon "button" at bounding box center [1275, 78] width 14 height 14
click at [1243, 118] on span "Download" at bounding box center [1272, 119] width 137 height 17
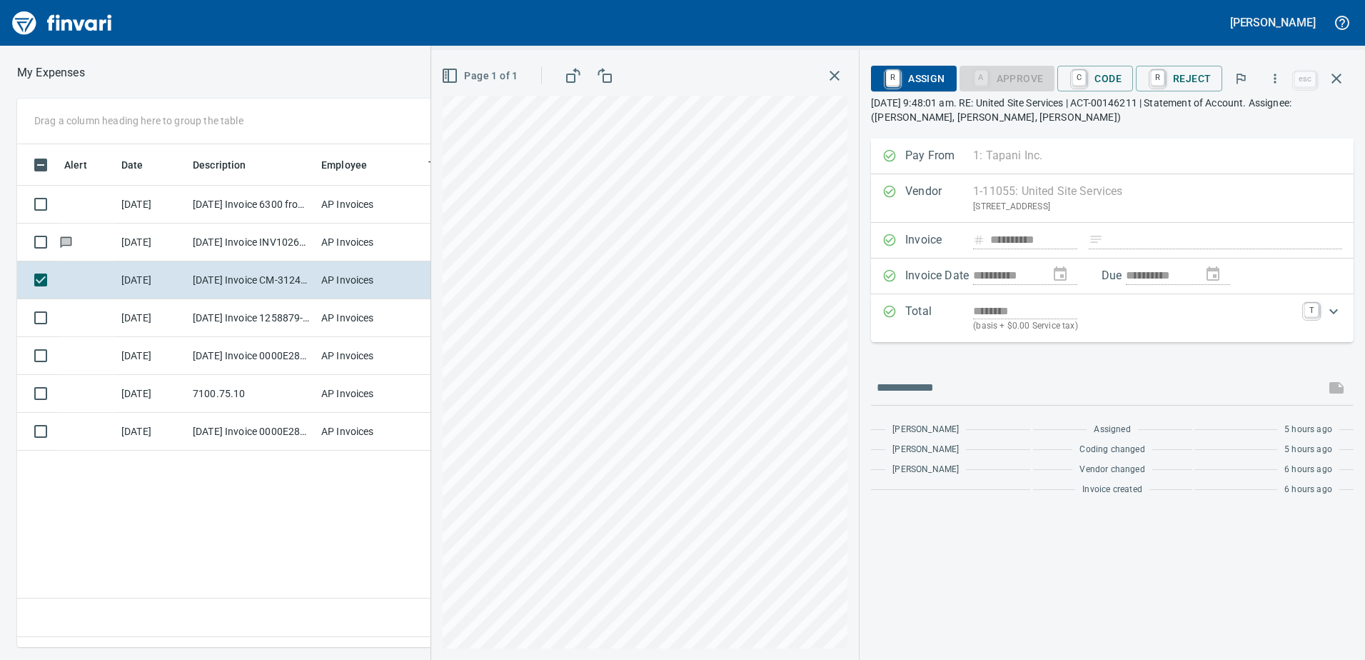
click at [1074, 559] on div "**********" at bounding box center [1111, 398] width 505 height 521
click at [1336, 84] on icon "button" at bounding box center [1336, 78] width 17 height 17
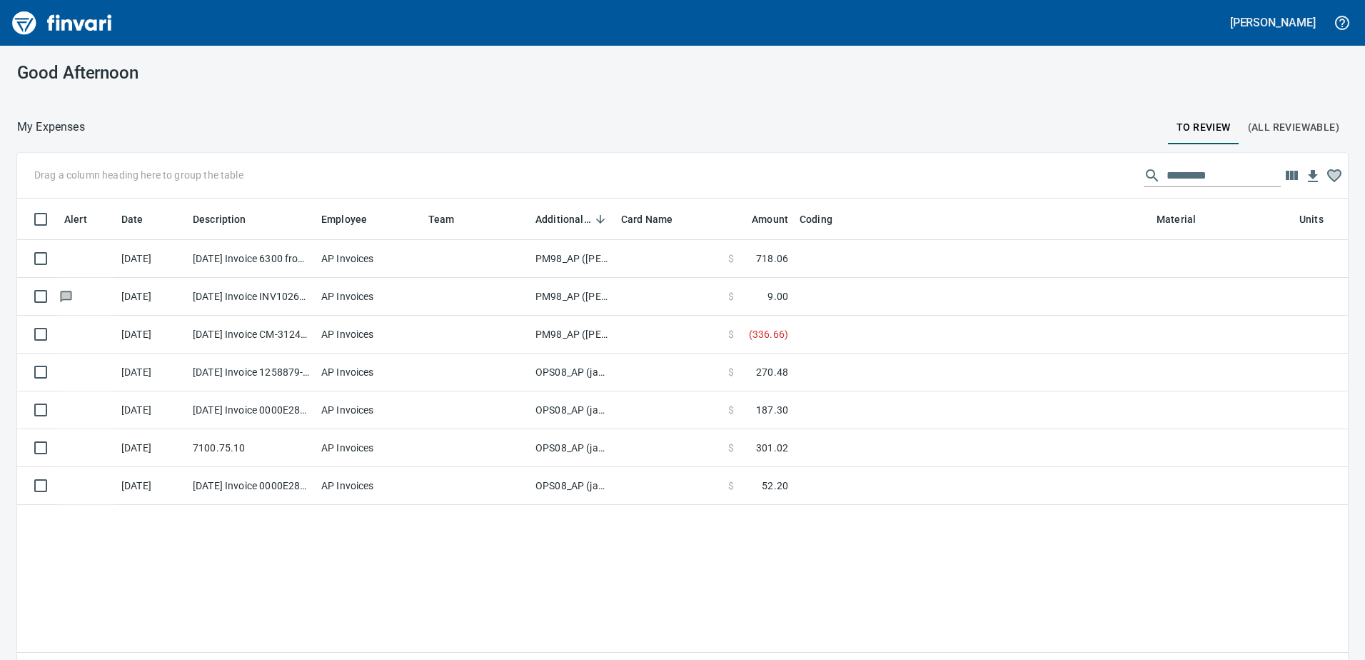
scroll to position [481, 1309]
